Goal: Information Seeking & Learning: Learn about a topic

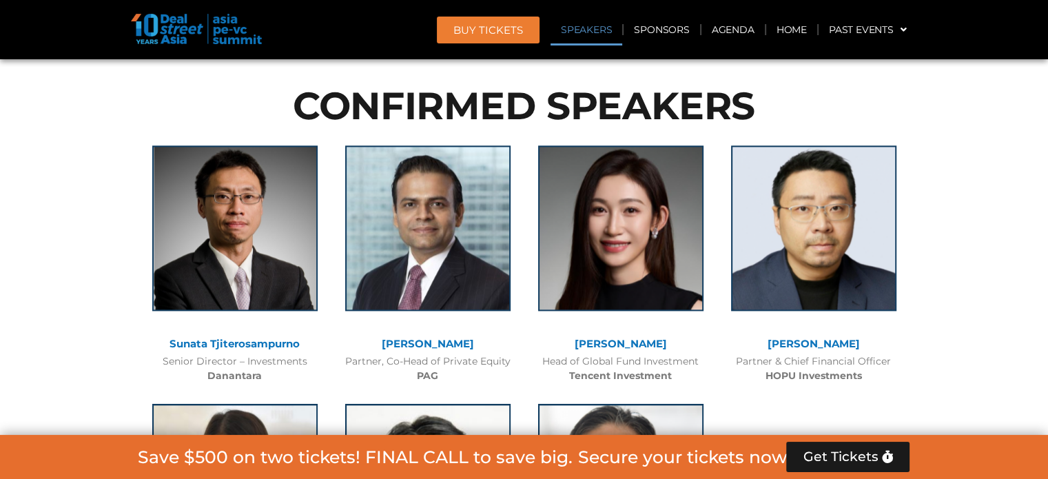
scroll to position [1585, 0]
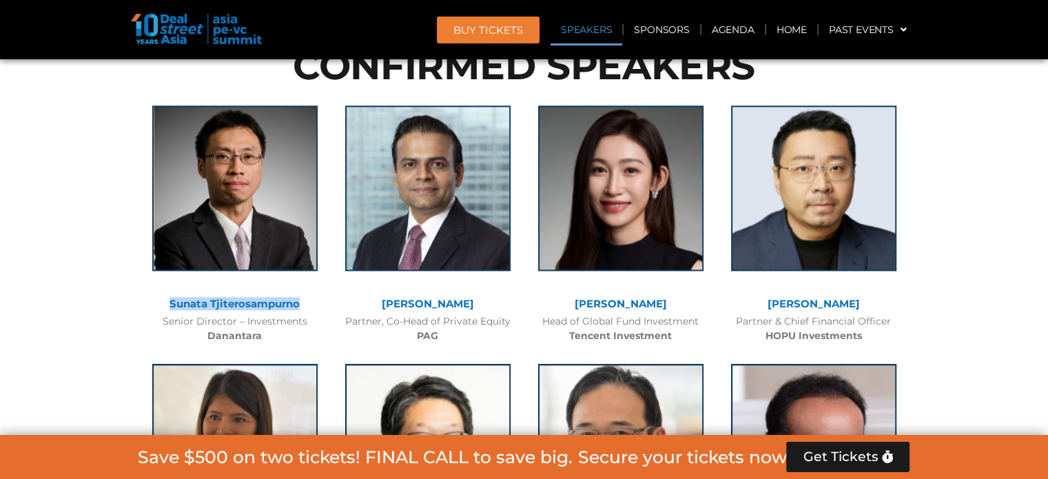
drag, startPoint x: 306, startPoint y: 299, endPoint x: 154, endPoint y: 307, distance: 152.5
click at [154, 307] on div "Sunata Tjiterosampurno" at bounding box center [234, 304] width 179 height 12
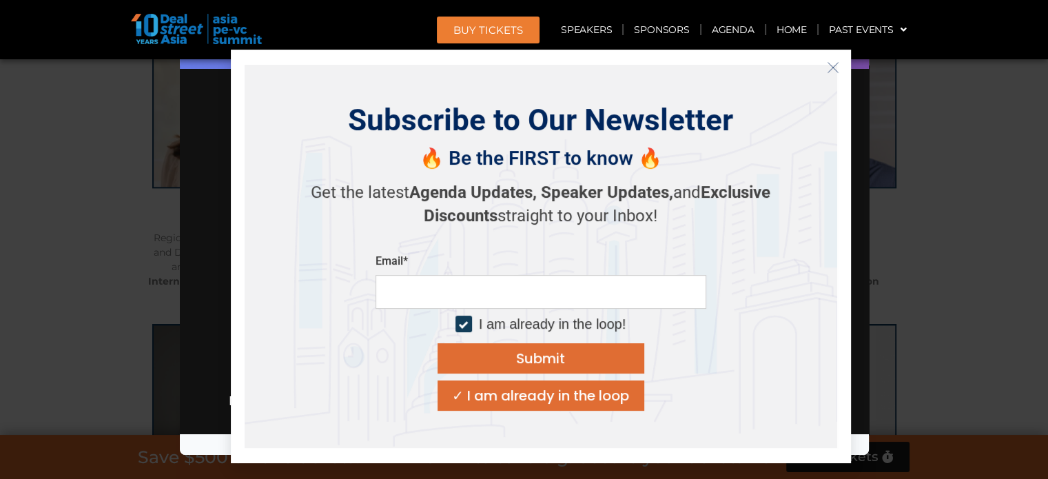
scroll to position [1930, 0]
click at [604, 403] on div "✓ I am already in the loop" at bounding box center [540, 396] width 177 height 14
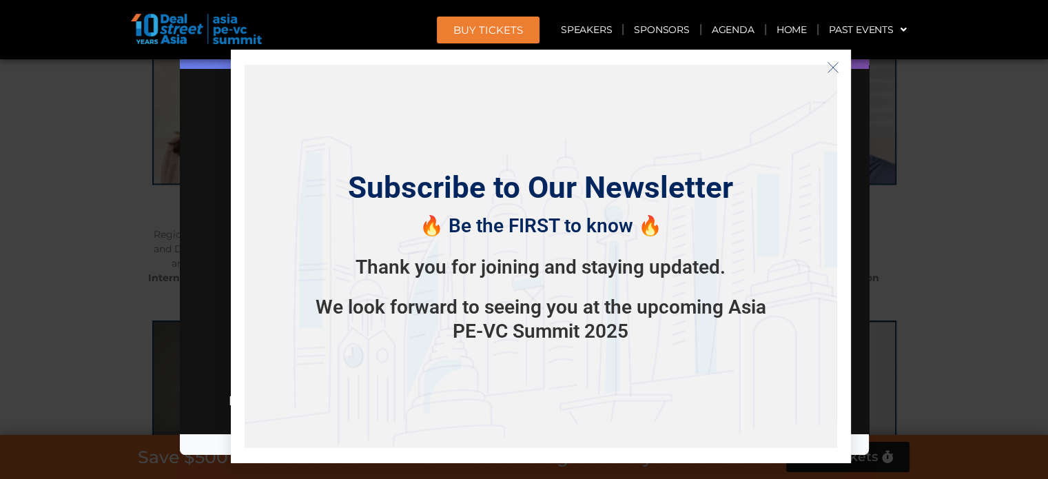
click at [833, 63] on icon "Close" at bounding box center [833, 67] width 12 height 12
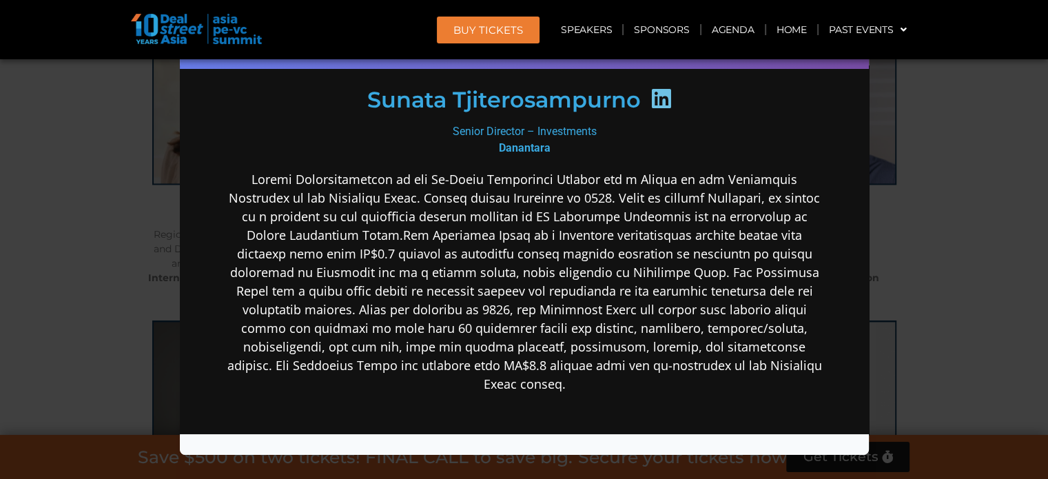
scroll to position [0, 0]
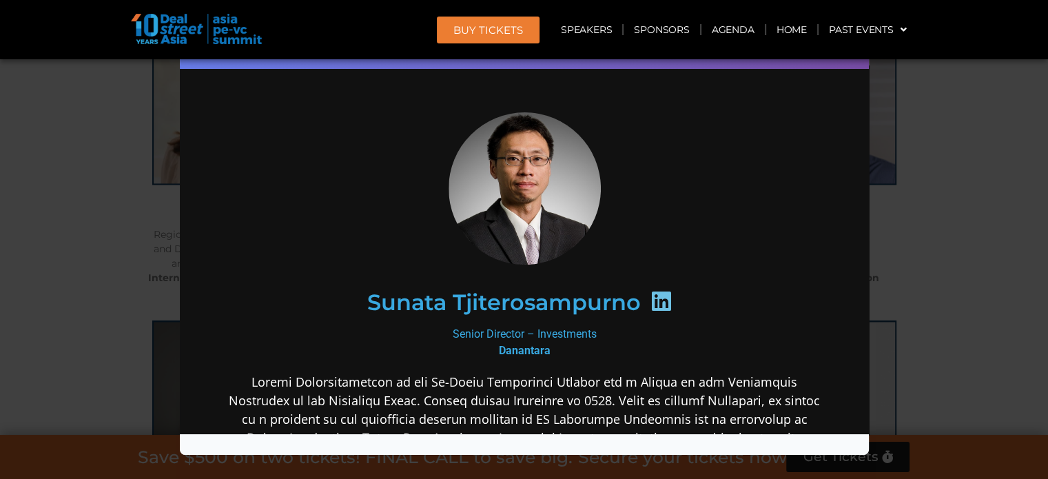
click at [656, 304] on icon at bounding box center [660, 300] width 22 height 22
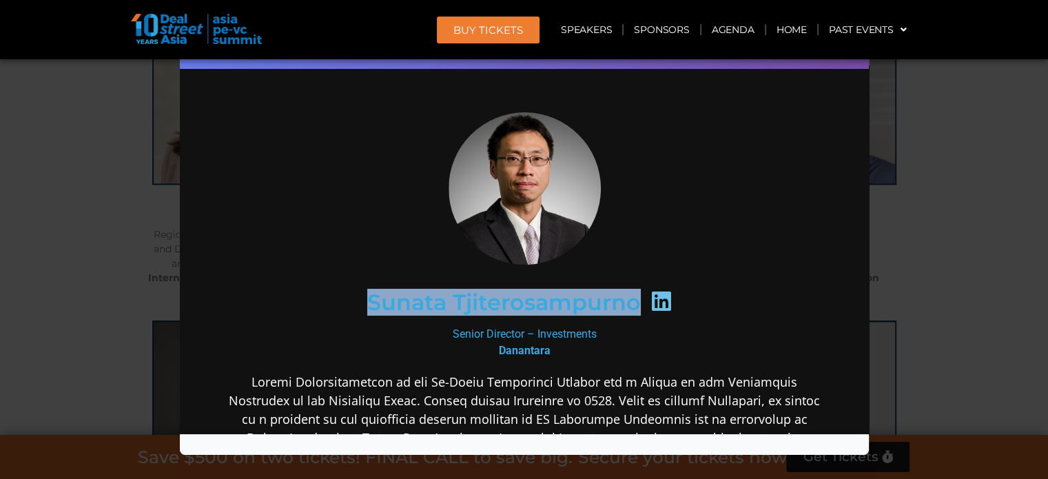
drag, startPoint x: 636, startPoint y: 296, endPoint x: 365, endPoint y: 309, distance: 271.2
click at [365, 309] on div "Sunata Tjiterosampurno" at bounding box center [524, 301] width 536 height 71
copy div "Sunata Tjiterosampurno"
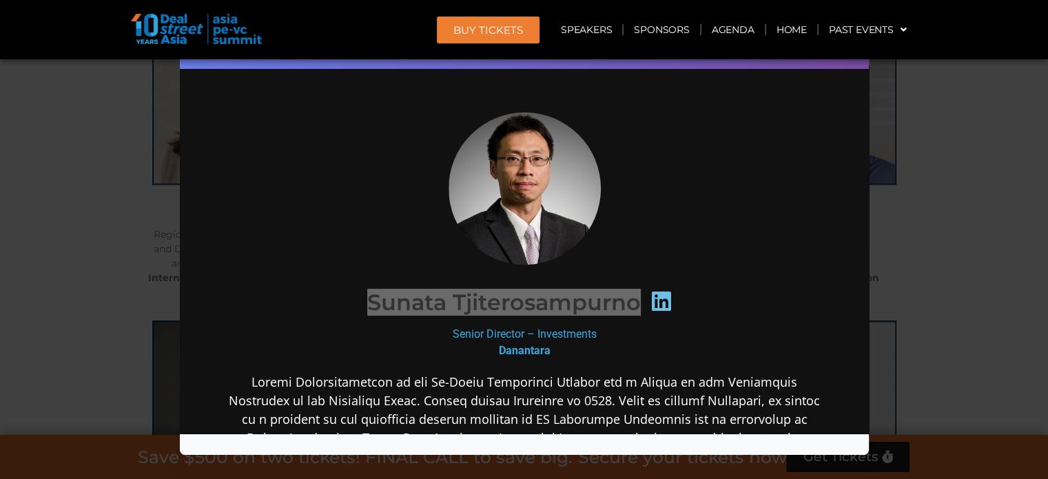
click at [999, 226] on div "Speaker Profile ×" at bounding box center [524, 239] width 1048 height 479
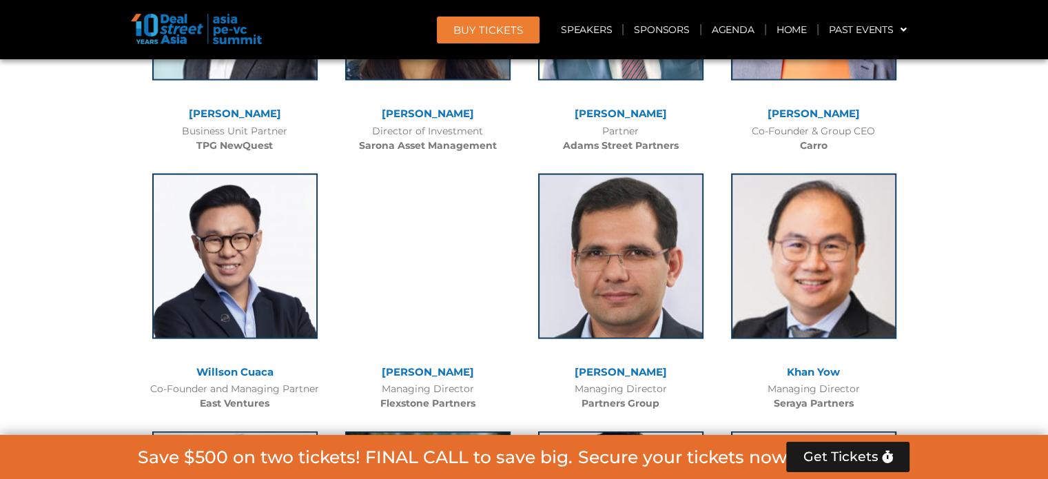
scroll to position [3102, 0]
